Goal: Transaction & Acquisition: Download file/media

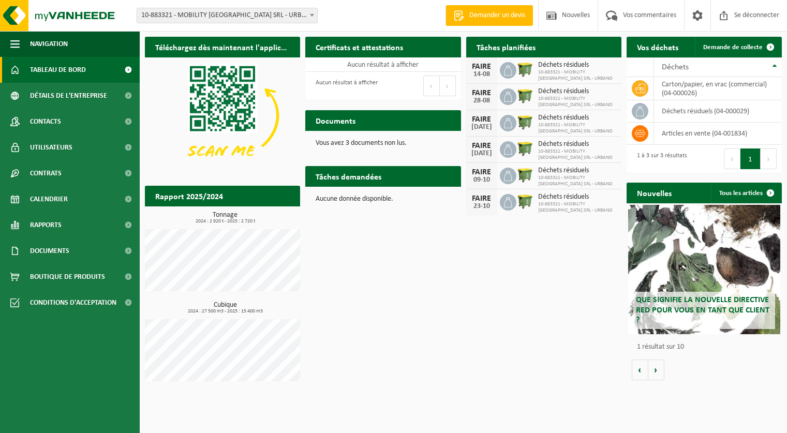
click at [552, 73] on font "10-883321 - MOBILITY NAMUR SRL - URBANO" at bounding box center [575, 75] width 74 height 12
click at [77, 247] on link "Documents" at bounding box center [70, 251] width 140 height 26
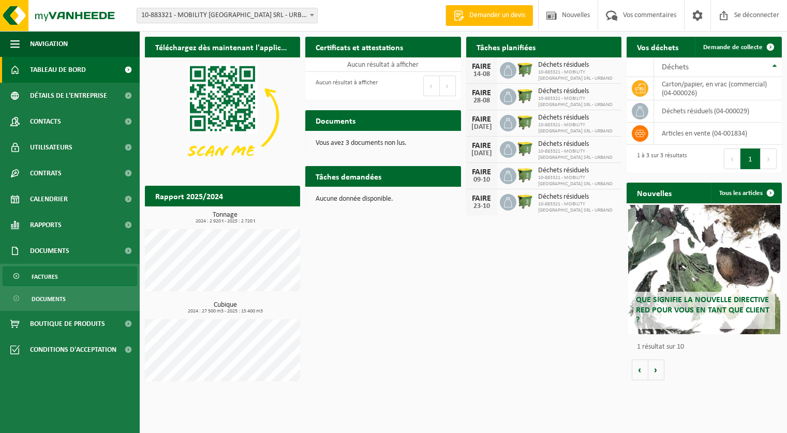
click at [54, 269] on span "Factures" at bounding box center [45, 277] width 26 height 20
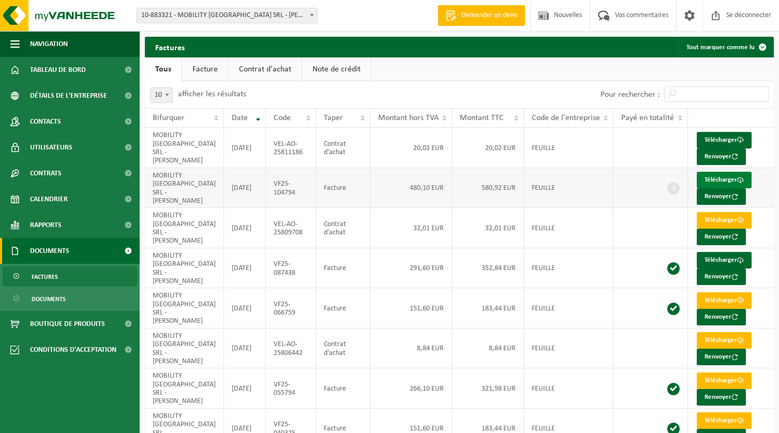
click at [722, 176] on font "Télécharger" at bounding box center [720, 179] width 33 height 7
click at [709, 144] on link "Télécharger" at bounding box center [724, 140] width 55 height 17
click at [719, 257] on font "Télécharger" at bounding box center [720, 260] width 33 height 7
click at [69, 70] on font "Tableau de bord" at bounding box center [58, 70] width 56 height 8
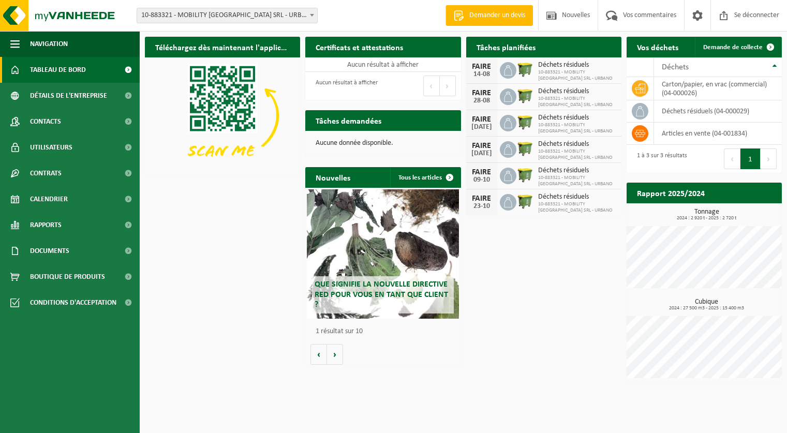
click at [493, 270] on div "Téléchargez dès maintenant l'application Vanheede+ ! Cacher Certificats et atte…" at bounding box center [463, 210] width 642 height 357
click at [556, 73] on font "10-883321 - MOBILITY NAMUR SRL - URBANO" at bounding box center [575, 75] width 74 height 12
click at [57, 201] on font "Calendrier" at bounding box center [49, 199] width 38 height 8
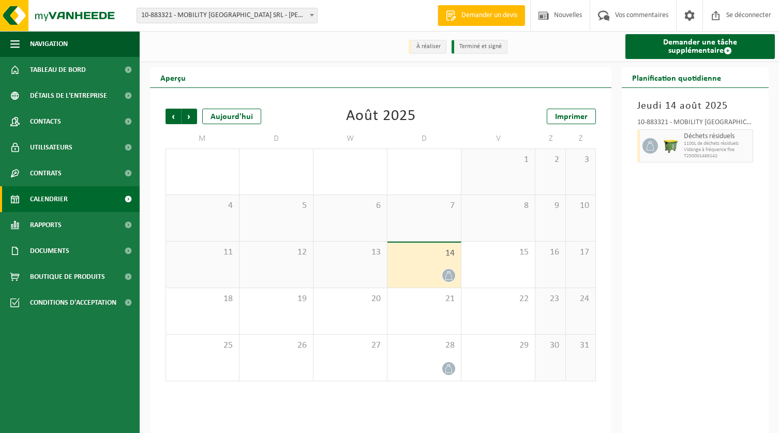
click at [730, 148] on font "Vidange à fréquence fixe" at bounding box center [709, 150] width 51 height 6
click at [649, 144] on icon at bounding box center [649, 145] width 9 height 9
